Goal: Information Seeking & Learning: Learn about a topic

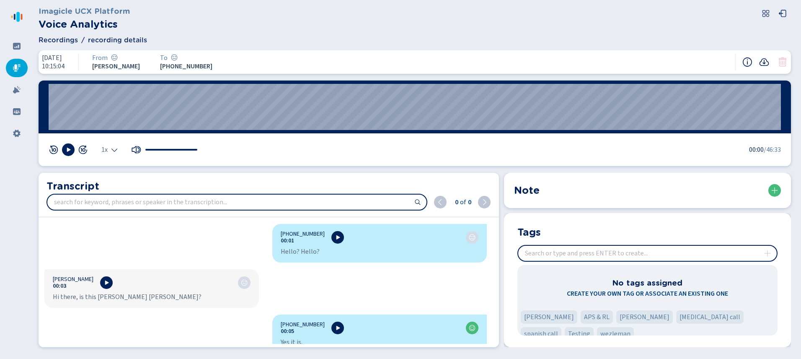
scroll to position [1934, 0]
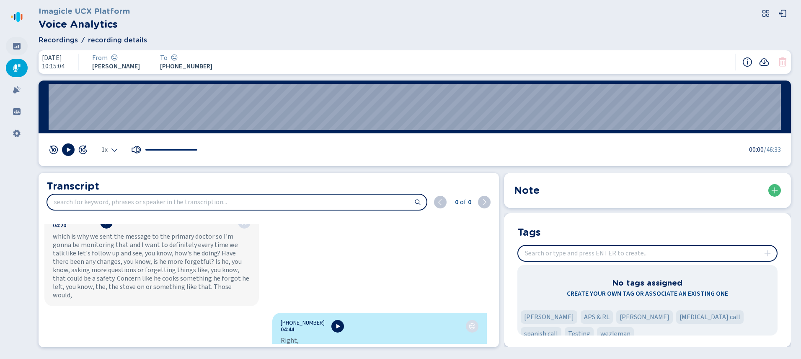
click at [10, 48] on div at bounding box center [17, 46] width 22 height 18
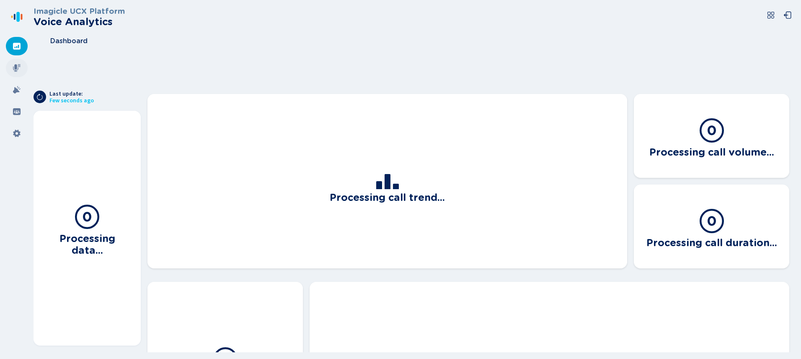
click at [13, 65] on icon at bounding box center [17, 68] width 8 height 8
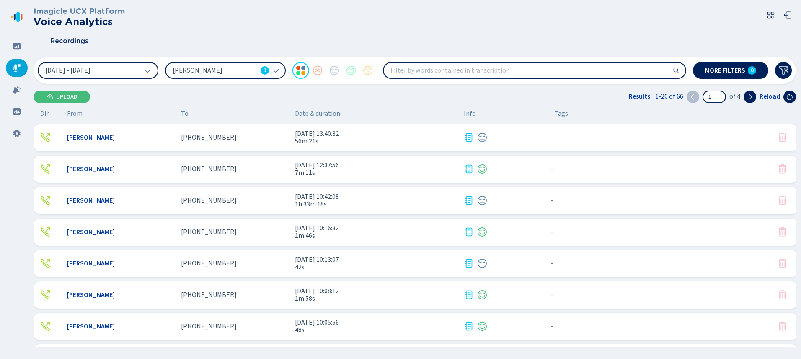
click at [235, 135] on div "[PHONE_NUMBER]" at bounding box center [234, 138] width 107 height 8
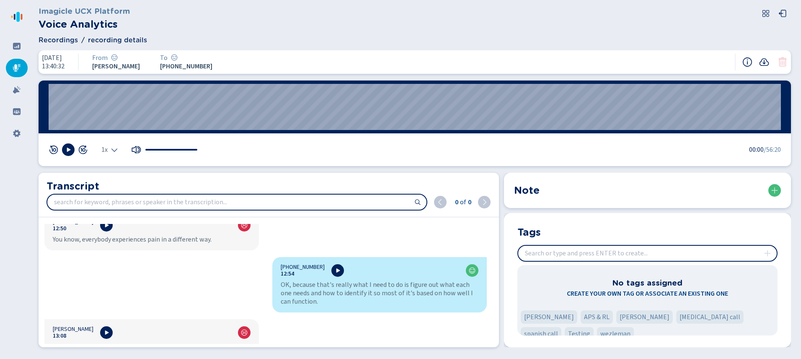
scroll to position [4231, 0]
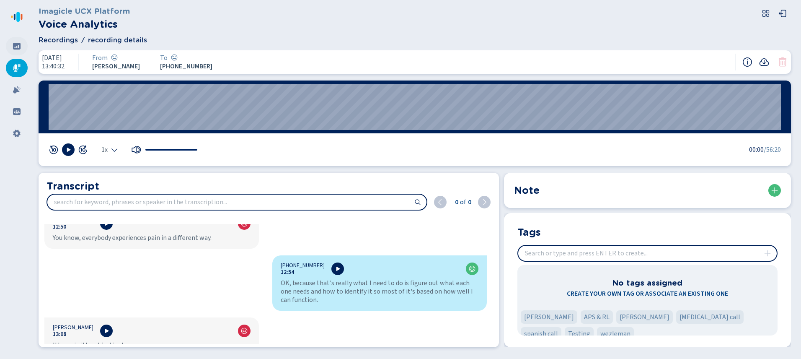
click at [15, 44] on icon at bounding box center [17, 46] width 8 height 7
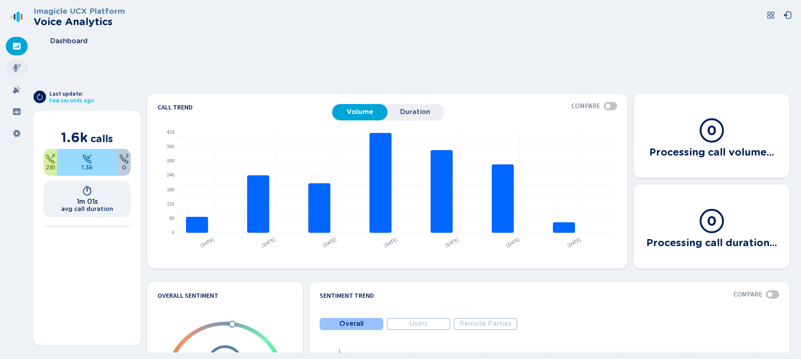
click at [13, 67] on icon at bounding box center [17, 68] width 8 height 8
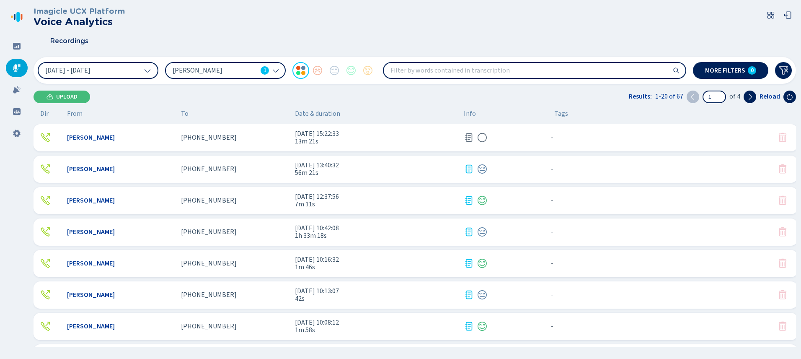
click at [251, 107] on div "Imagicle UCX Platform Voice Analytics Recordings [DATE] - [DATE] [PERSON_NAME] …" at bounding box center [415, 177] width 762 height 354
